Goal: Task Accomplishment & Management: Manage account settings

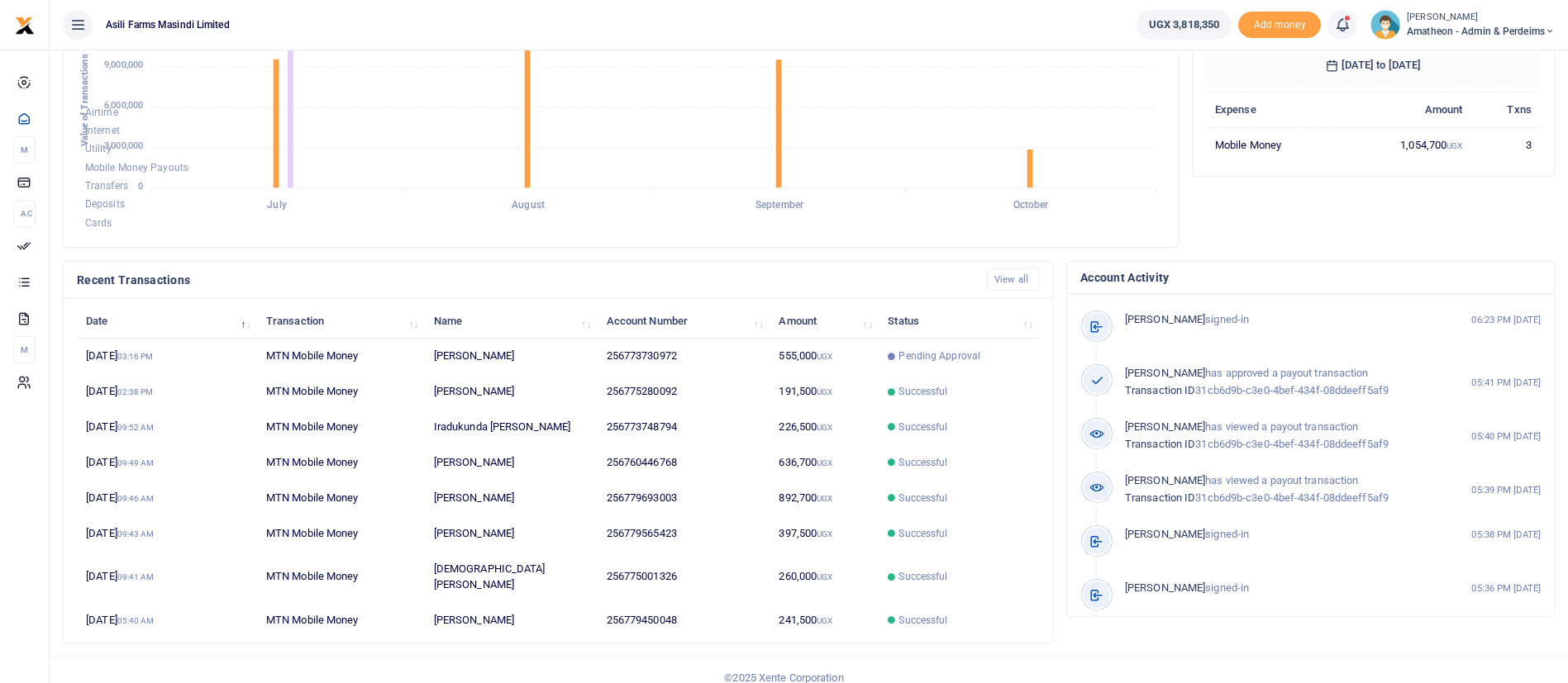
scroll to position [213, 316]
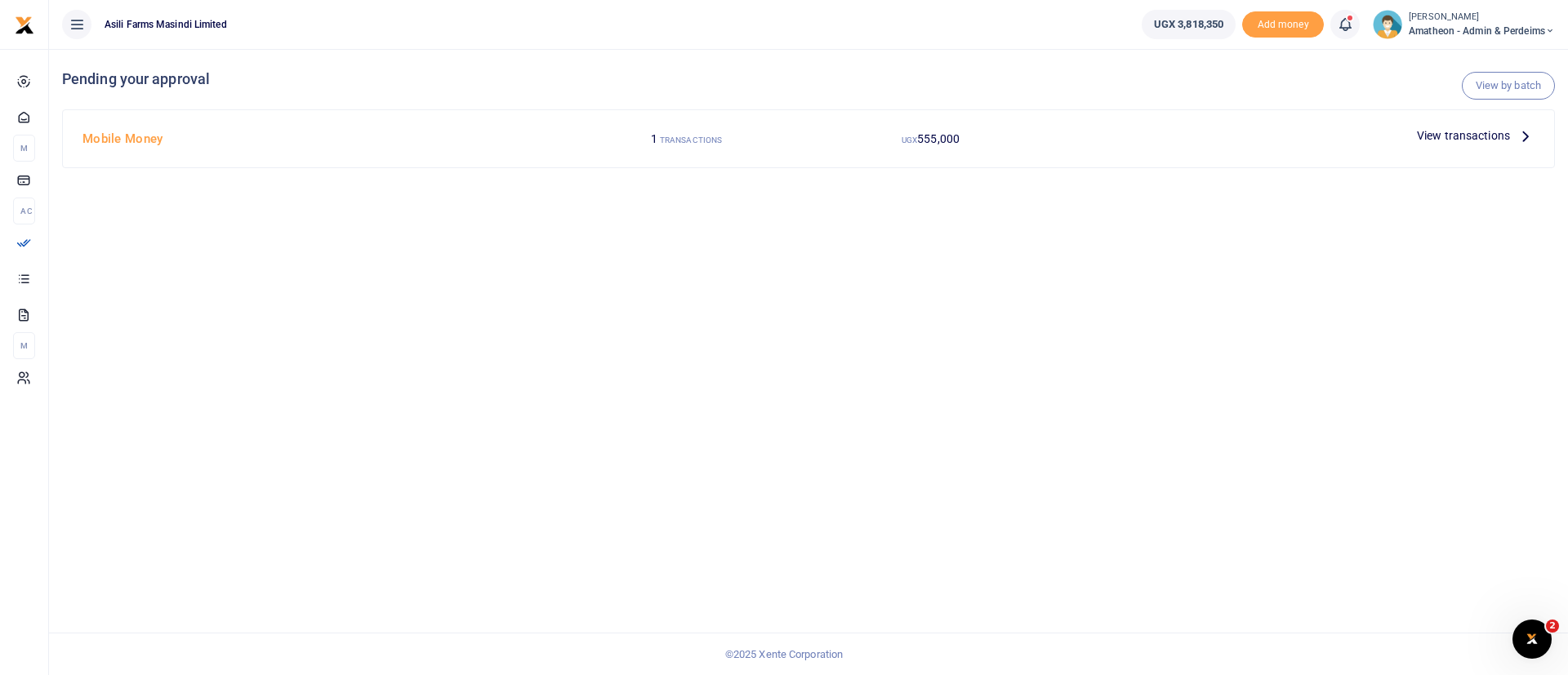
click at [1447, 130] on span "View transactions" at bounding box center [1463, 135] width 93 height 18
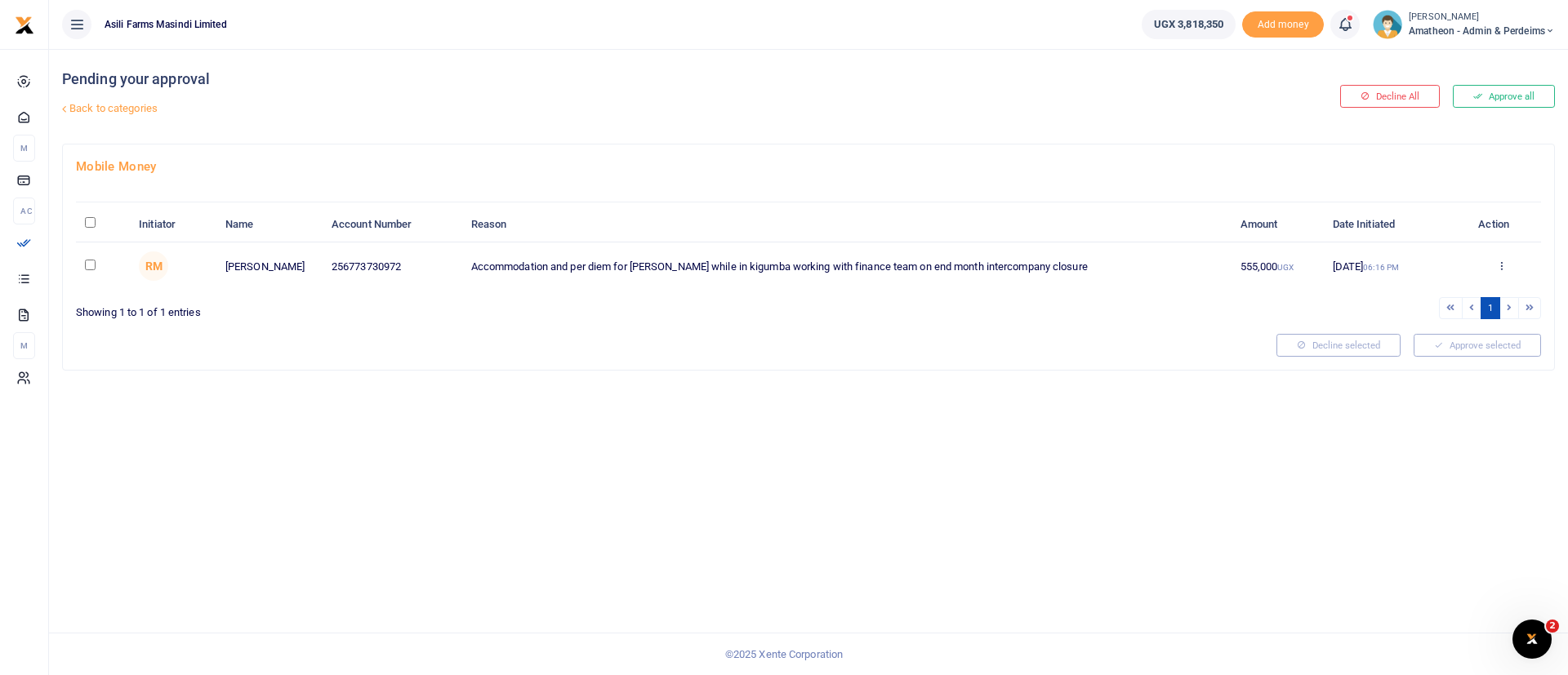
click at [89, 225] on input "\a \a : activate to sort column descending" at bounding box center [90, 222] width 10 height 10
checkbox input "true"
click at [1471, 349] on button "Approve selected (1)" at bounding box center [1472, 345] width 139 height 23
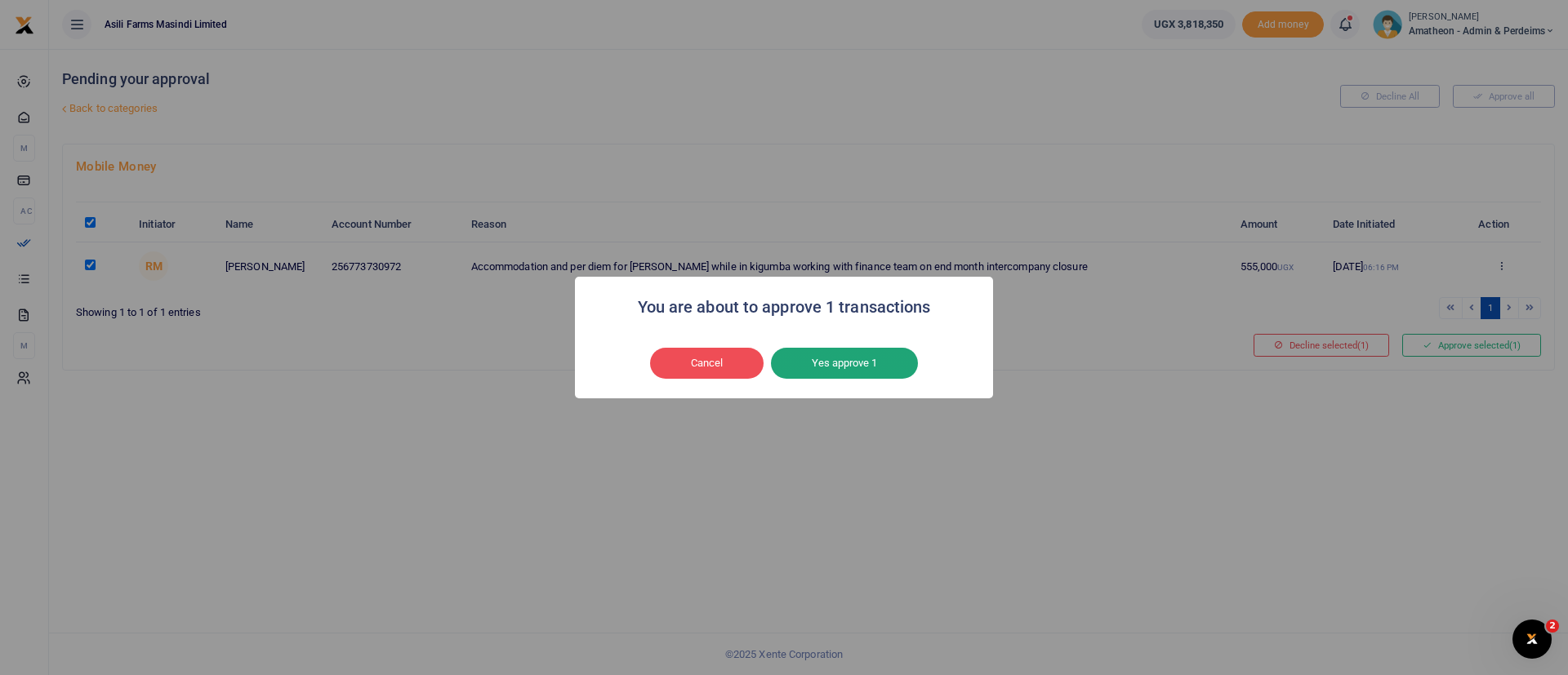
click at [834, 370] on button "Yes approve 1" at bounding box center [845, 363] width 147 height 31
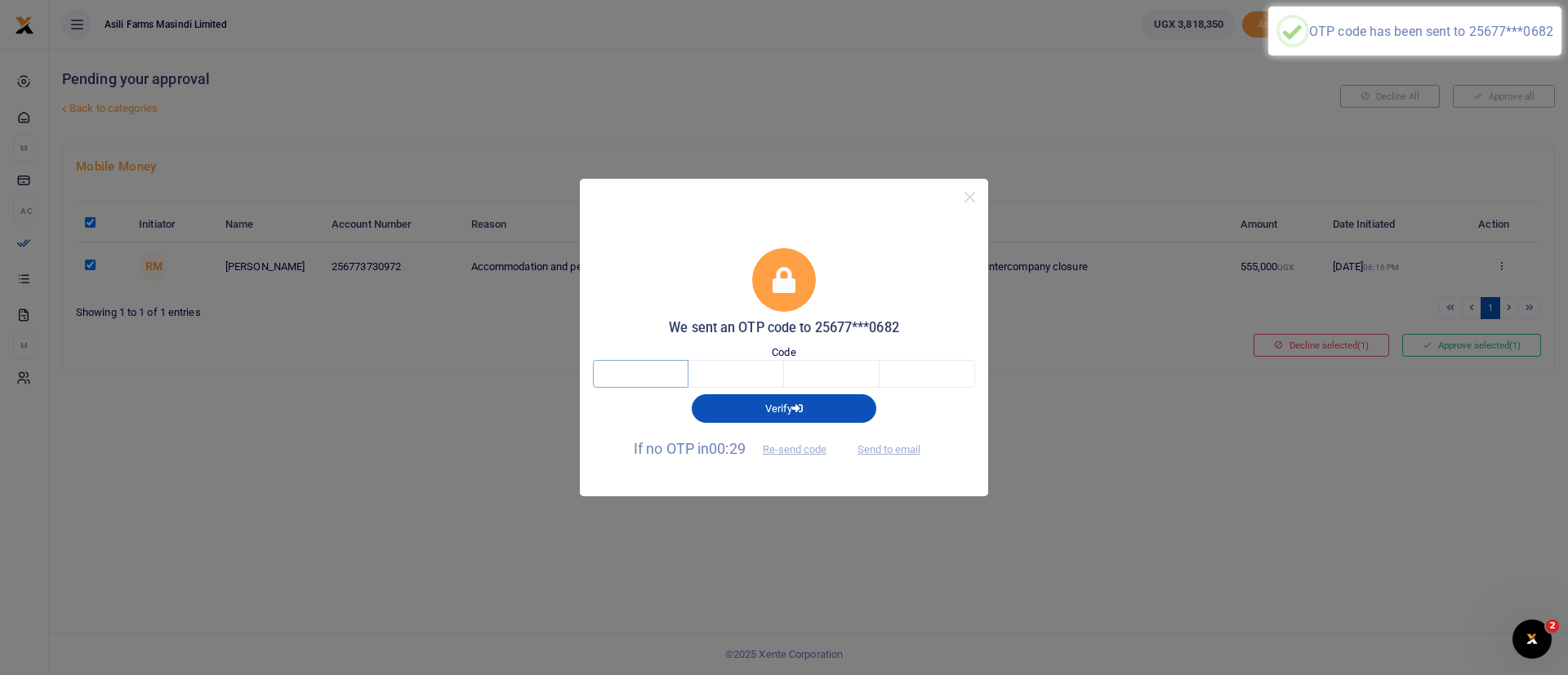
click at [668, 383] on input "text" at bounding box center [641, 374] width 95 height 28
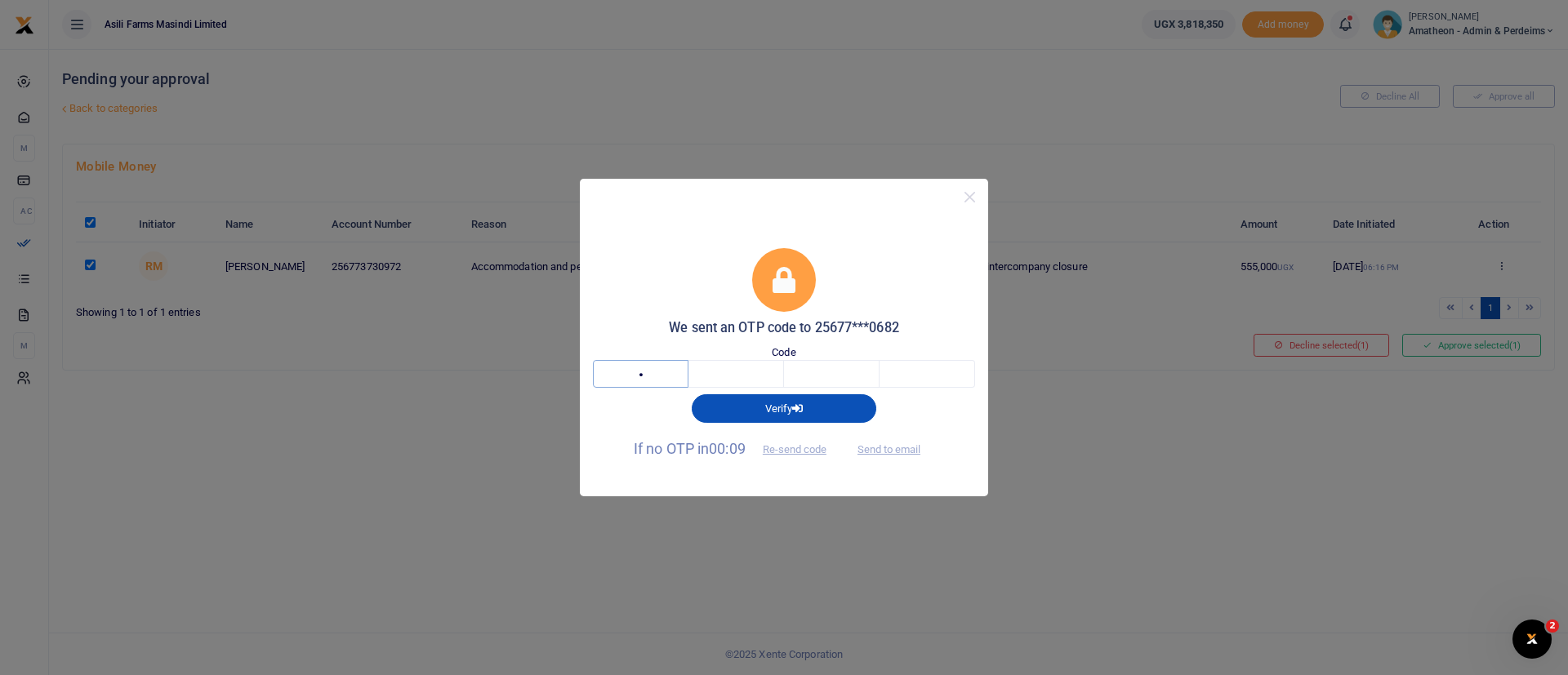
type input "8"
type input "2"
type input "4"
type input "5"
